Goal: Find specific page/section: Find specific page/section

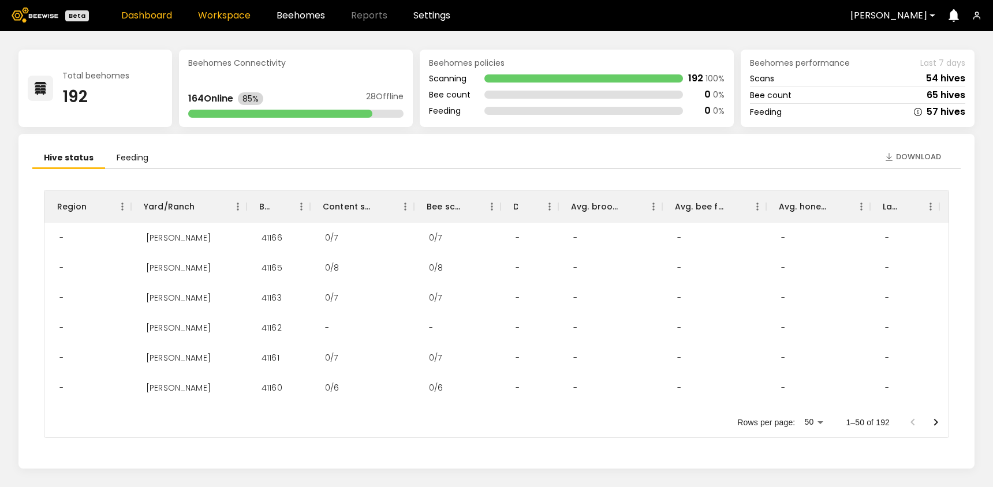
click at [235, 16] on link "Workspace" at bounding box center [224, 15] width 53 height 9
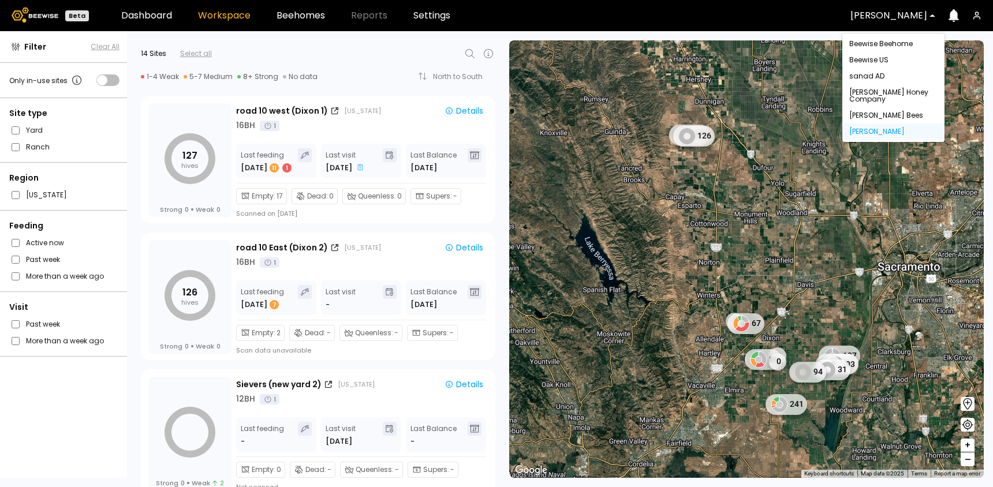
click at [889, 15] on div at bounding box center [888, 15] width 77 height 10
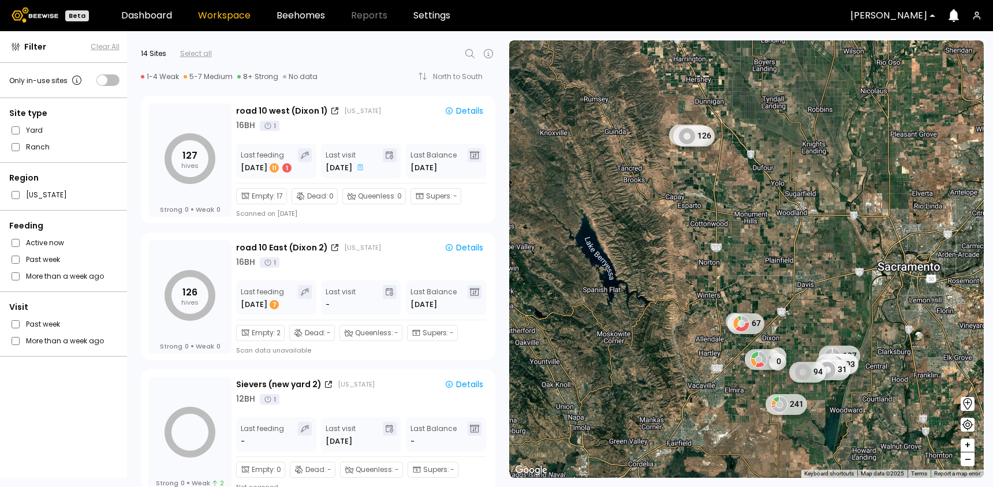
click at [878, 18] on div at bounding box center [888, 15] width 77 height 10
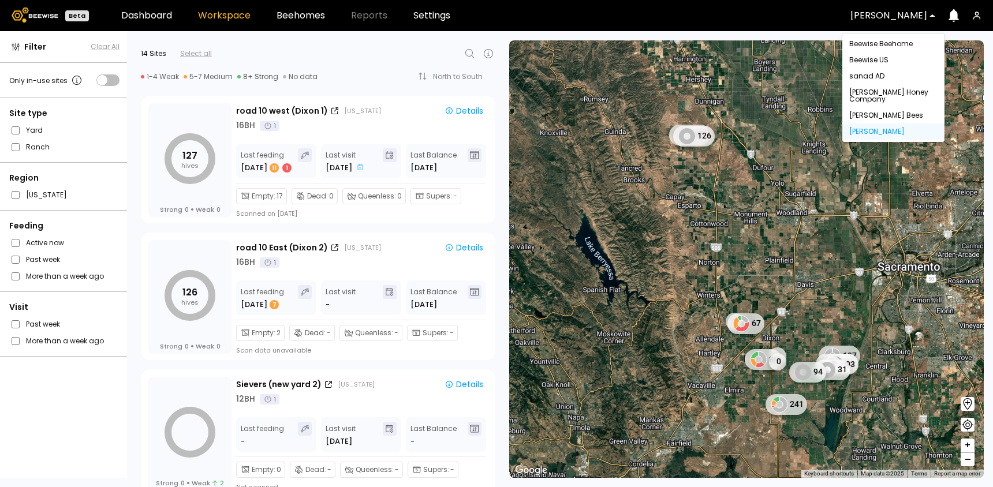
click at [877, 17] on div at bounding box center [888, 15] width 77 height 10
click at [876, 44] on div "Beewise Beehome" at bounding box center [893, 44] width 102 height 16
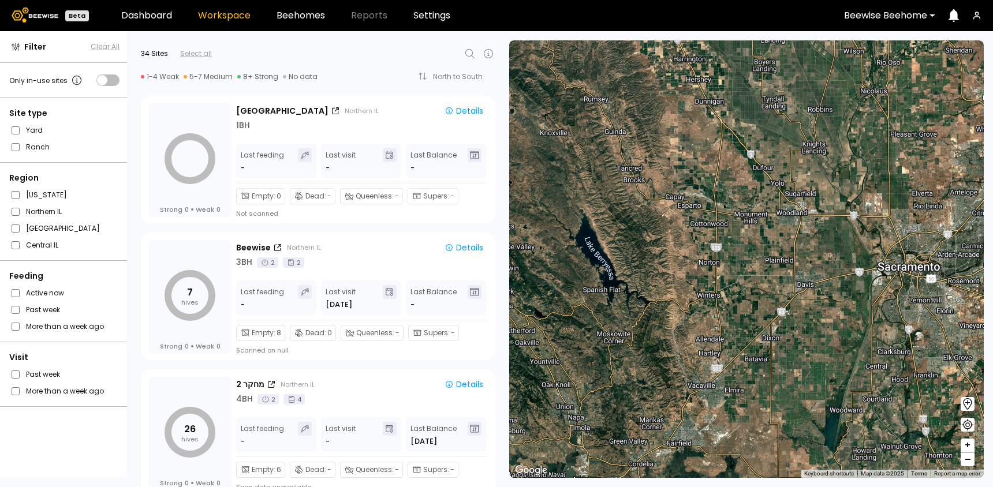
click at [466, 53] on icon at bounding box center [470, 54] width 14 height 14
type input "*****"
click at [241, 81] on div "שפיים" at bounding box center [348, 84] width 251 height 16
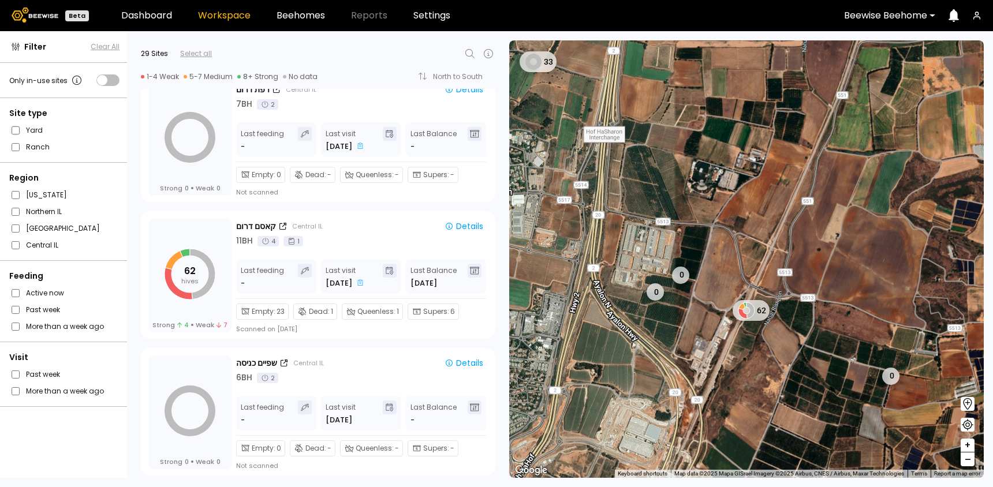
scroll to position [3577, 0]
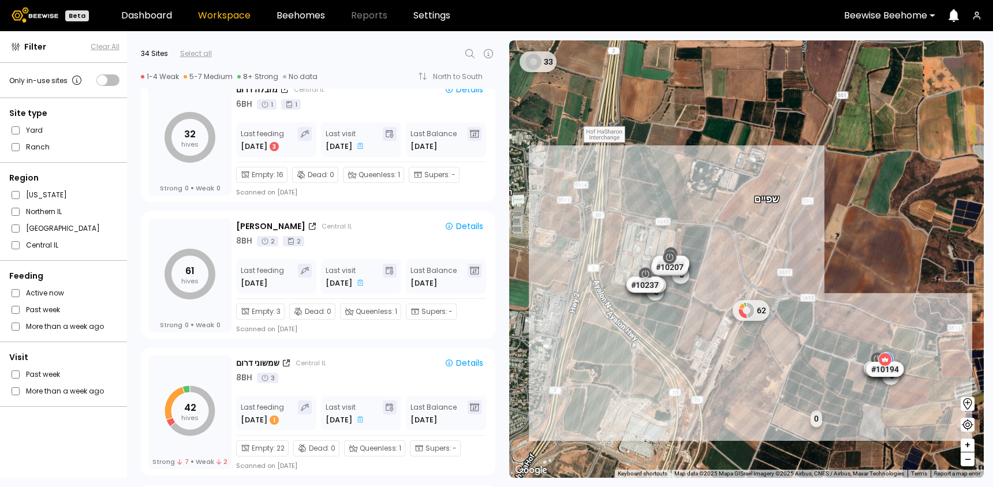
click at [10, 153] on div "Site type [GEOGRAPHIC_DATA]" at bounding box center [64, 130] width 129 height 65
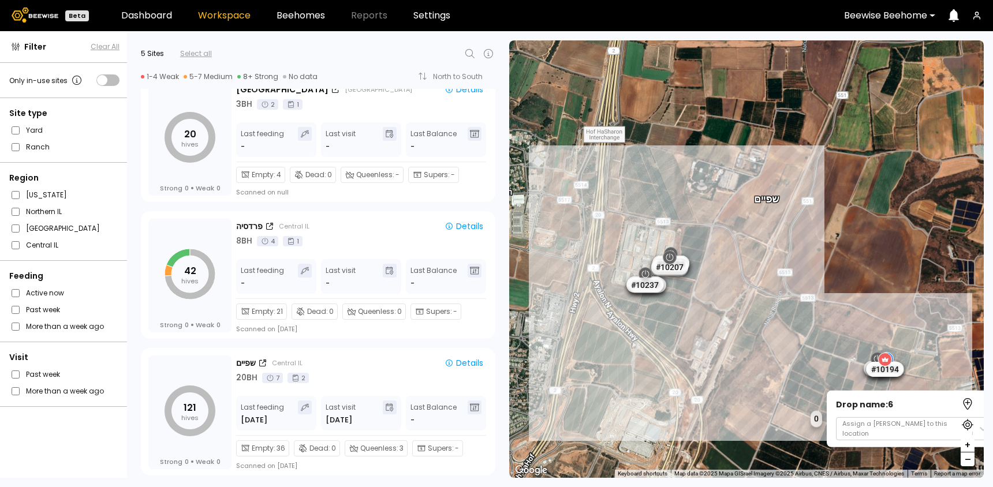
click at [763, 350] on div "1 BH 1 BH 1 BH 1 BH 1 BH 1 BH 1 BH 1 BH 1 BH 1 BH 0 0 Drop name: 6 Assign a [PE…" at bounding box center [746, 258] width 474 height 437
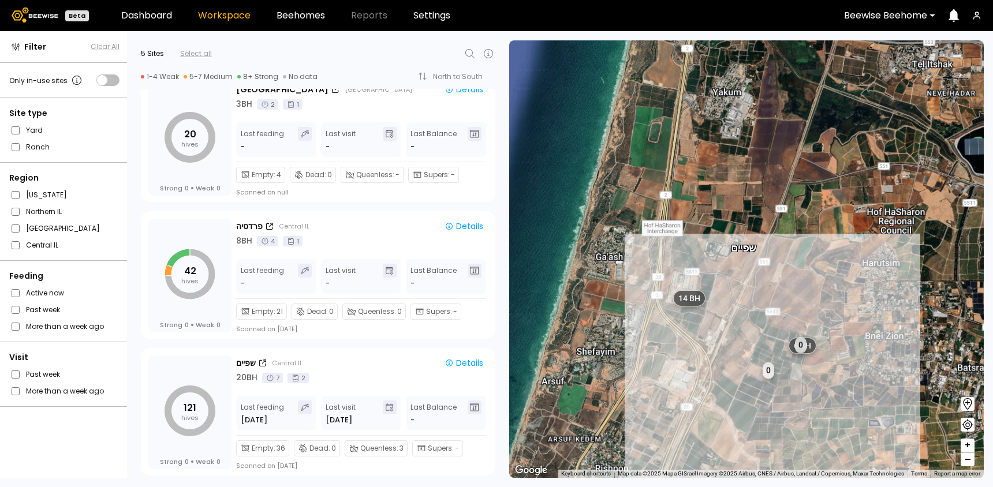
drag, startPoint x: 786, startPoint y: 354, endPoint x: 733, endPoint y: 331, distance: 57.4
click at [733, 331] on div "1 BH 1 BH 1 BH 1 BH 1 BH 1 BH # 10038 שפיים 0 0 14 BH 6 BH 8 BH 2 BH 2 BH" at bounding box center [746, 258] width 474 height 437
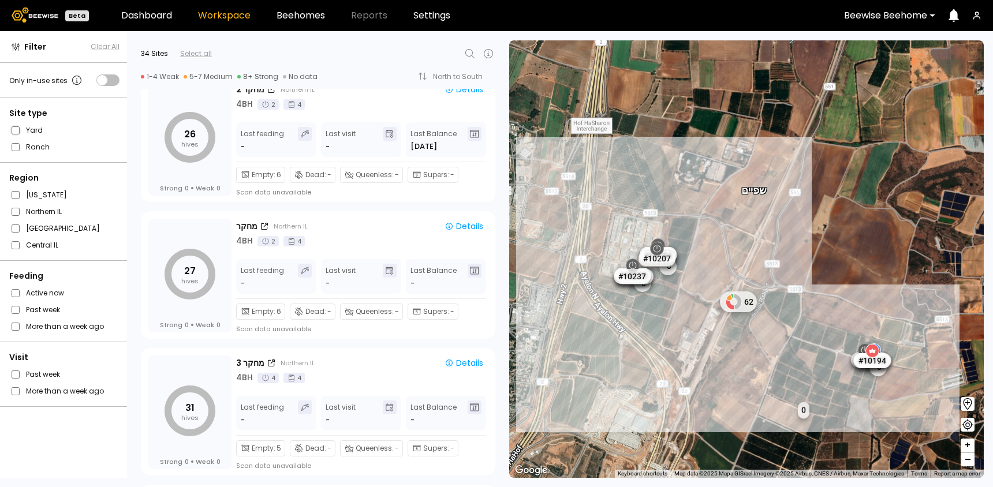
click at [16, 125] on span at bounding box center [15, 131] width 12 height 12
